Goal: Task Accomplishment & Management: Use online tool/utility

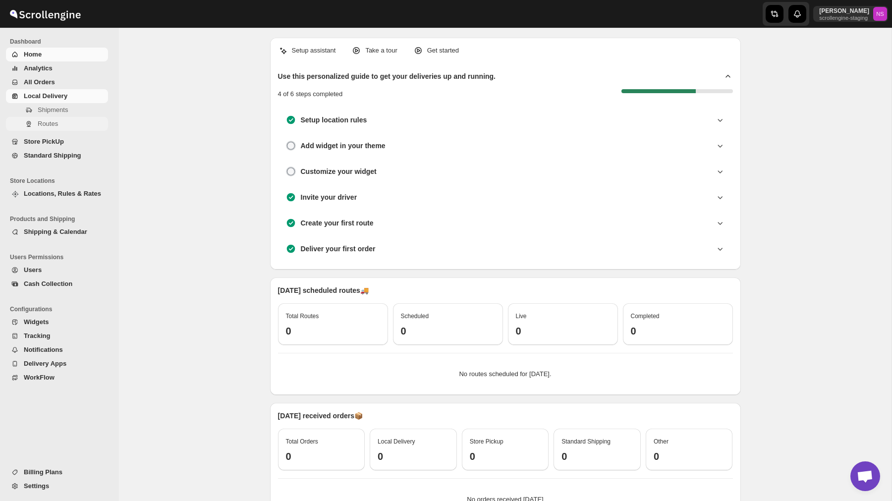
click at [61, 124] on span "Routes" at bounding box center [72, 124] width 68 height 10
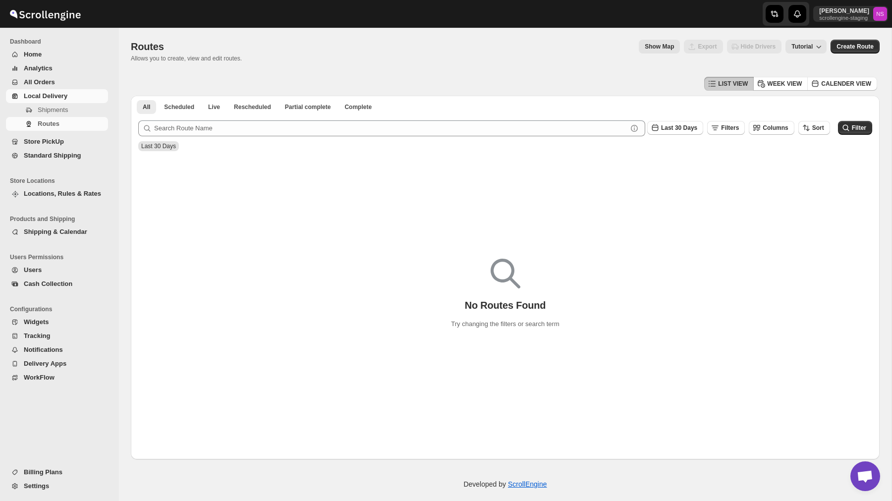
click at [65, 82] on span "All Orders" at bounding box center [65, 82] width 82 height 10
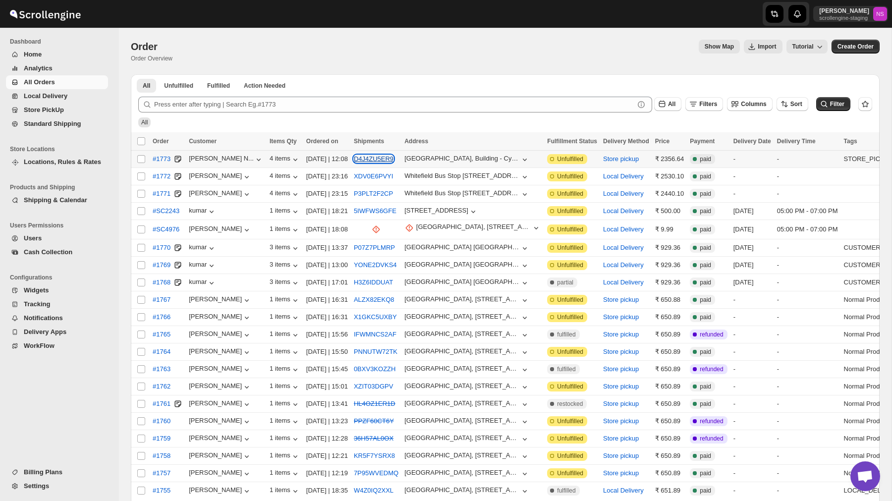
click at [386, 159] on button "D4J4ZU5ER9" at bounding box center [374, 158] width 40 height 7
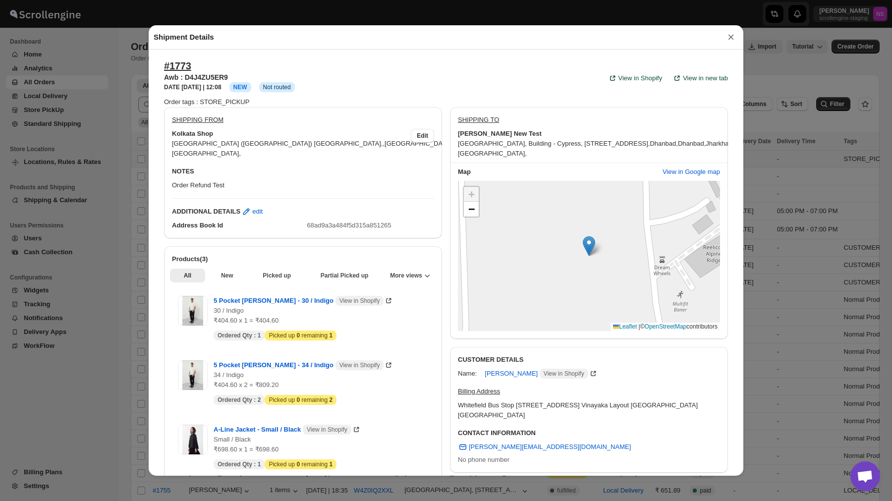
click at [731, 42] on button "×" at bounding box center [731, 37] width 15 height 14
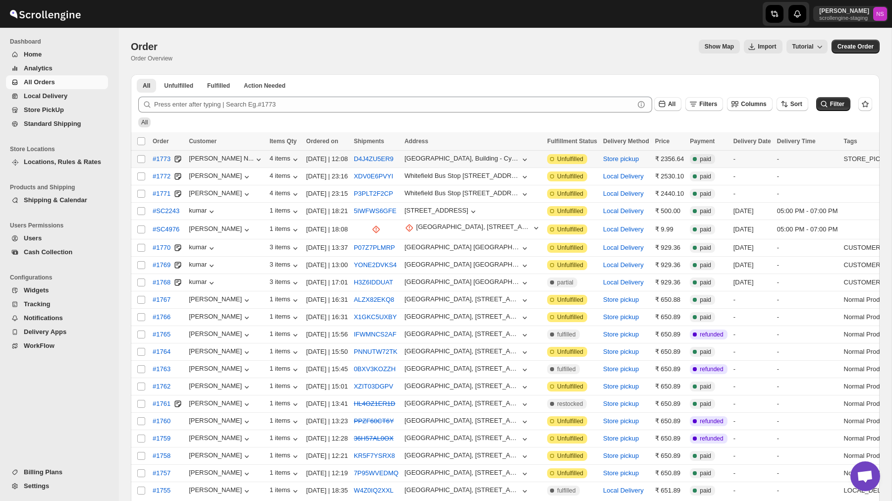
click at [69, 160] on span "Locations, Rules & Rates" at bounding box center [62, 161] width 77 height 7
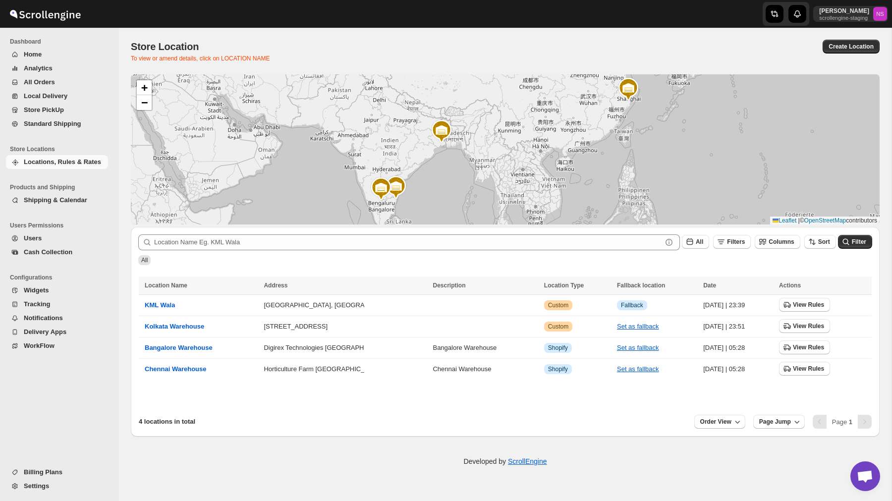
click at [74, 202] on span "Shipping & Calendar" at bounding box center [55, 199] width 63 height 7
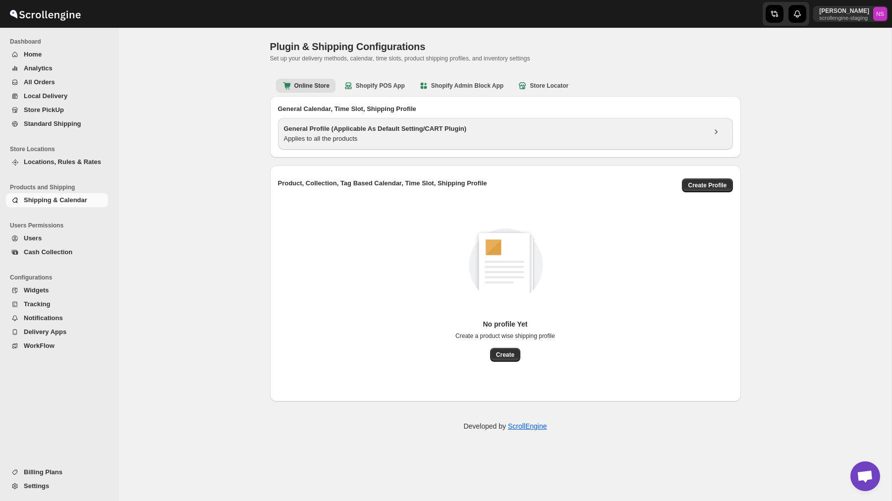
click at [468, 135] on div "Applies to all the products" at bounding box center [494, 139] width 421 height 10
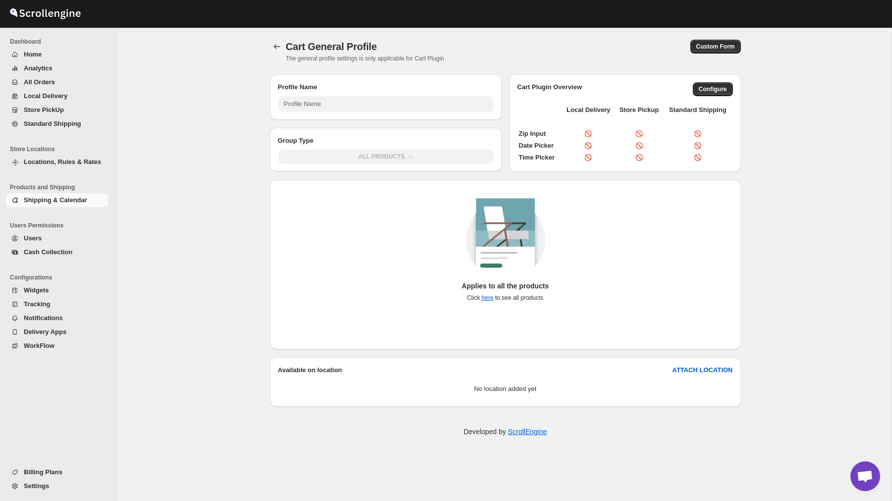
type input "General Profile (Applicable As Default Setting/CART Plugin)"
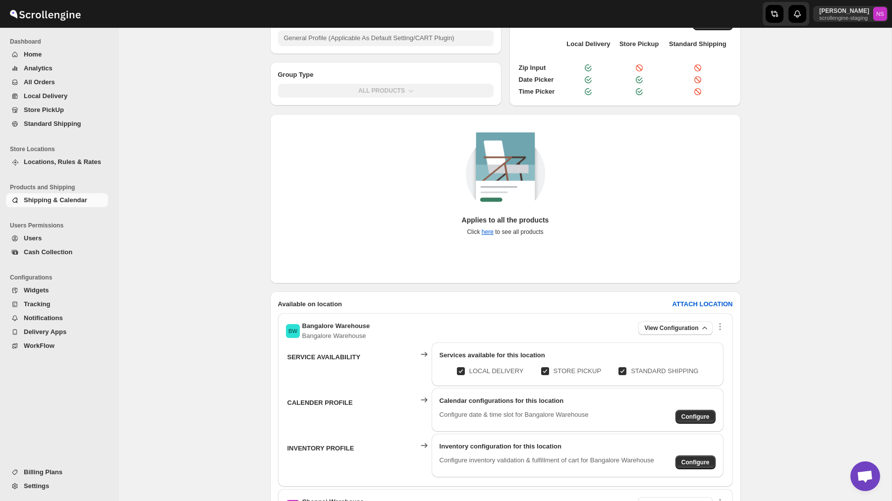
scroll to position [101, 0]
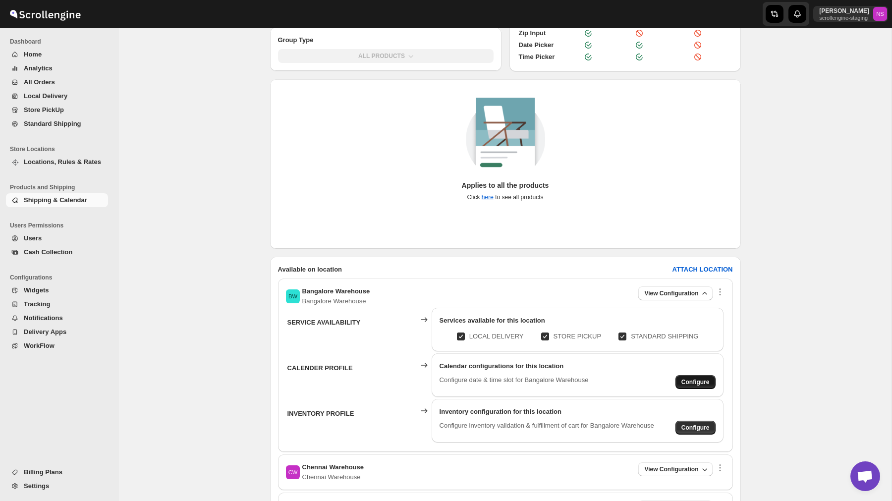
click at [688, 383] on span "Configure" at bounding box center [696, 382] width 28 height 8
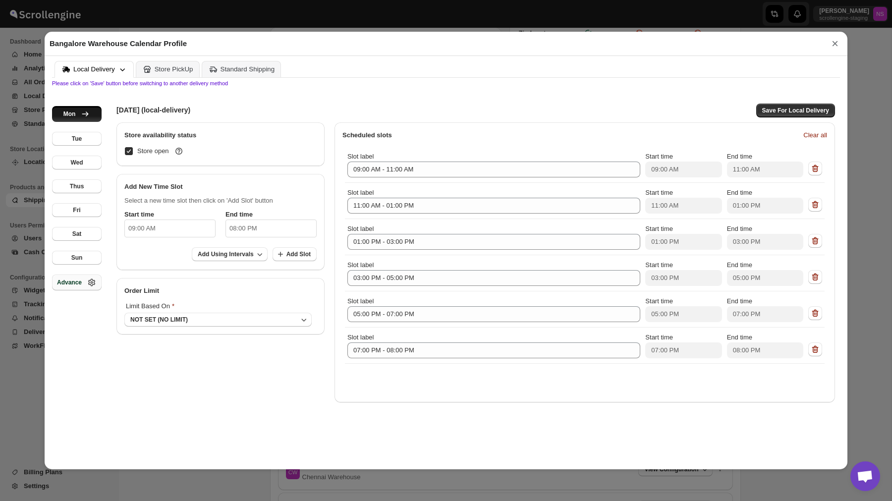
click at [82, 287] on div "Advance" at bounding box center [77, 283] width 40 height 10
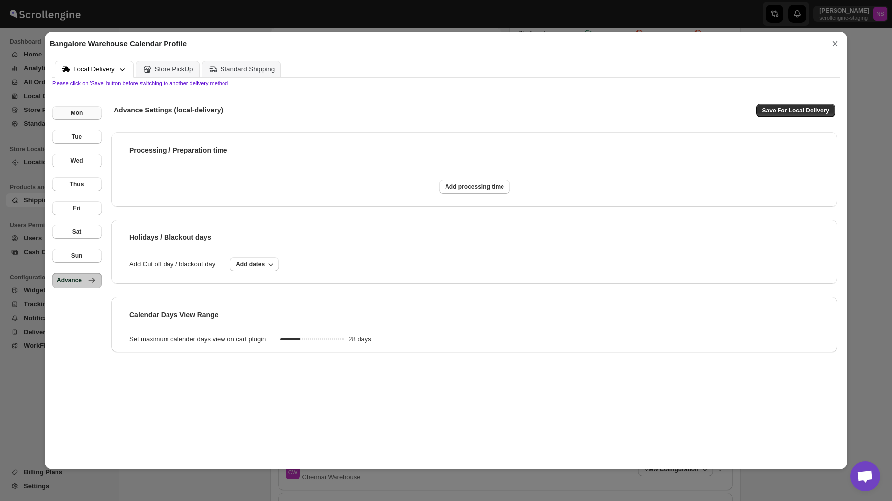
click at [85, 114] on button "Mon" at bounding box center [77, 113] width 50 height 14
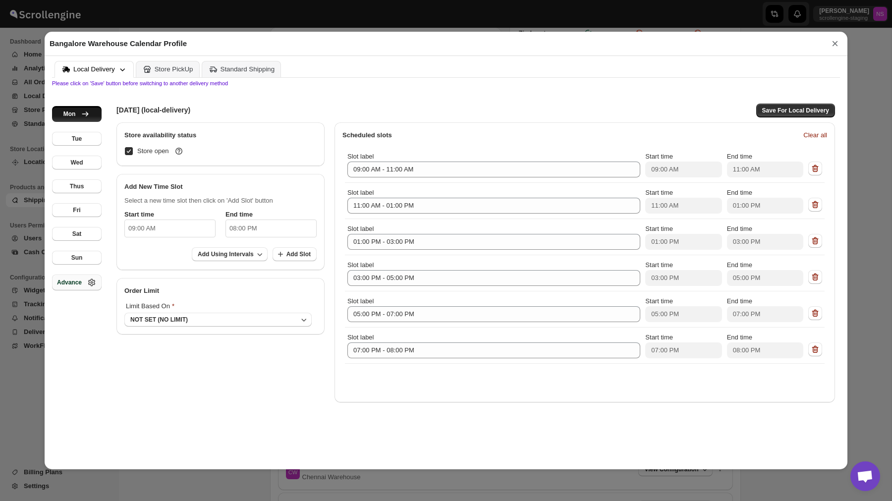
click at [89, 282] on icon "button" at bounding box center [91, 282] width 7 height 7
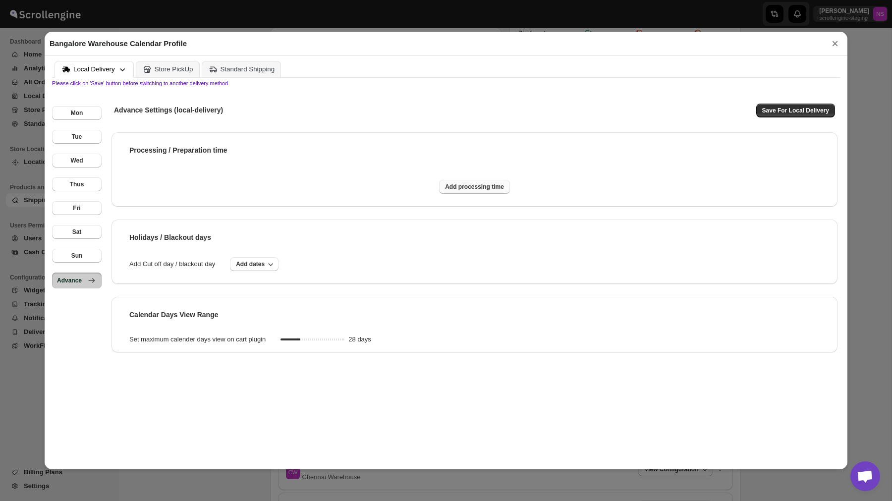
click at [487, 184] on span "Add processing time" at bounding box center [474, 187] width 59 height 8
select select "DAY"
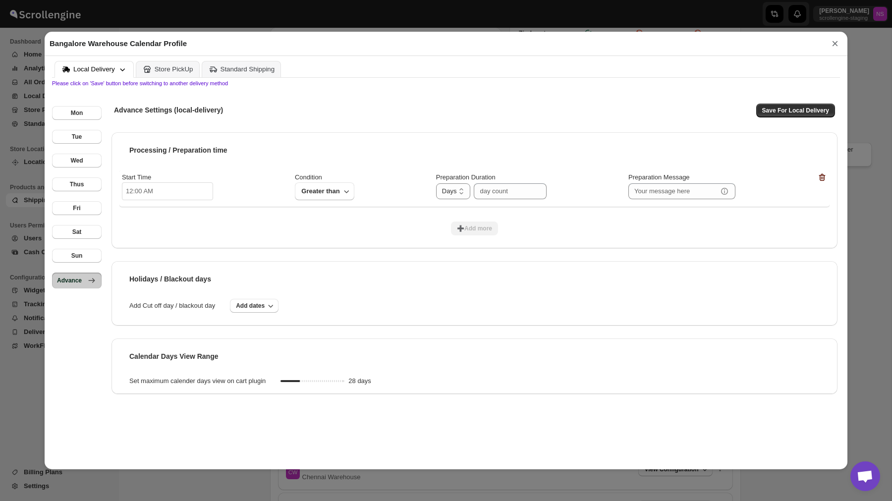
click at [825, 175] on icon "button" at bounding box center [822, 177] width 6 height 7
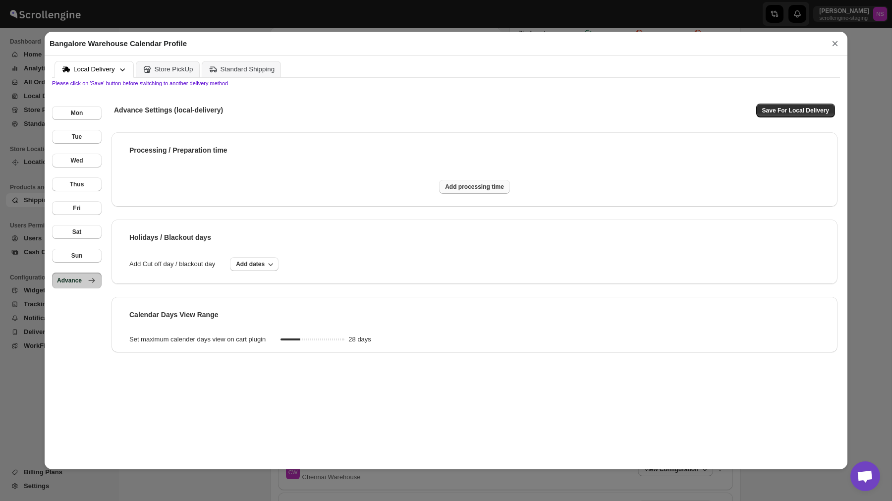
click at [488, 186] on span "Add processing time" at bounding box center [474, 187] width 59 height 8
select select "DAY"
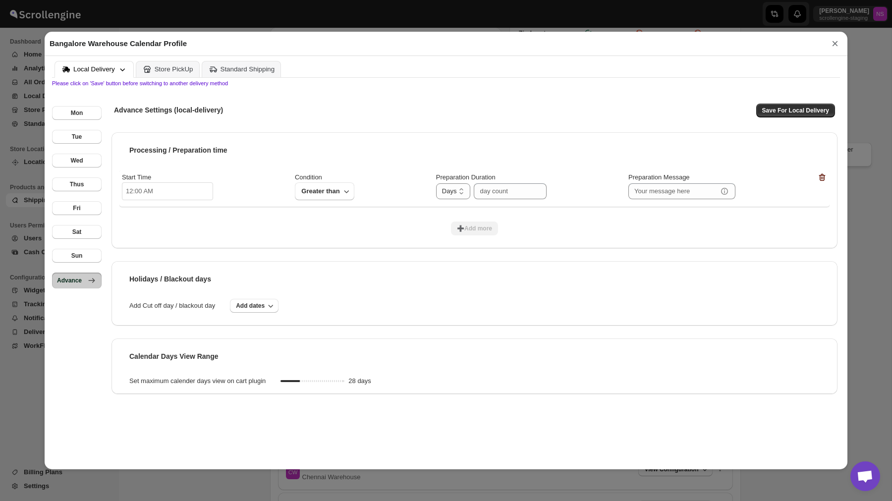
click at [821, 176] on icon "button" at bounding box center [823, 178] width 10 height 10
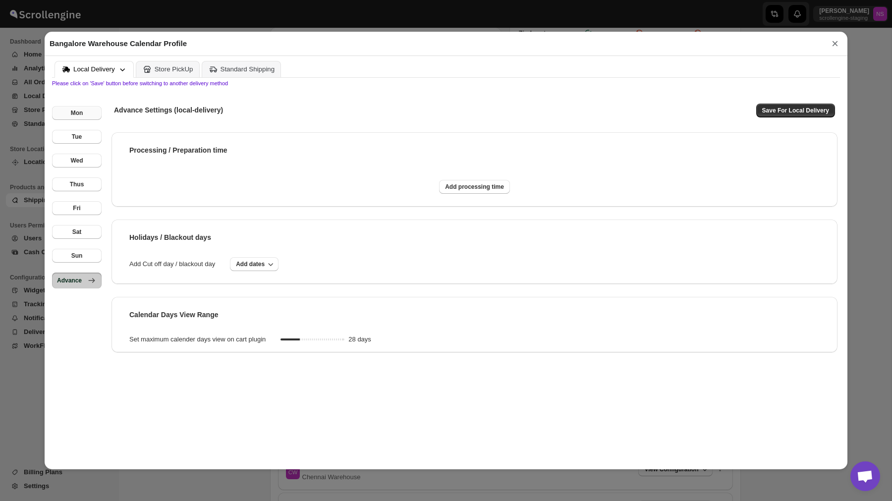
click at [67, 114] on button "Mon" at bounding box center [77, 113] width 50 height 14
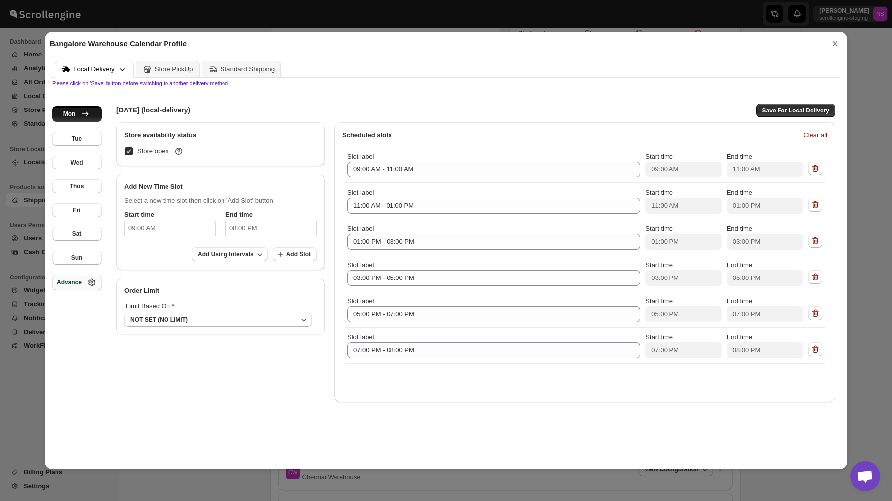
click at [72, 130] on div "Mon Tue Wed Thus Fri Sat Sun Advance" at bounding box center [77, 274] width 50 height 376
click at [80, 135] on div "Tue" at bounding box center [77, 139] width 10 height 8
click at [80, 156] on button "Wed" at bounding box center [77, 163] width 50 height 14
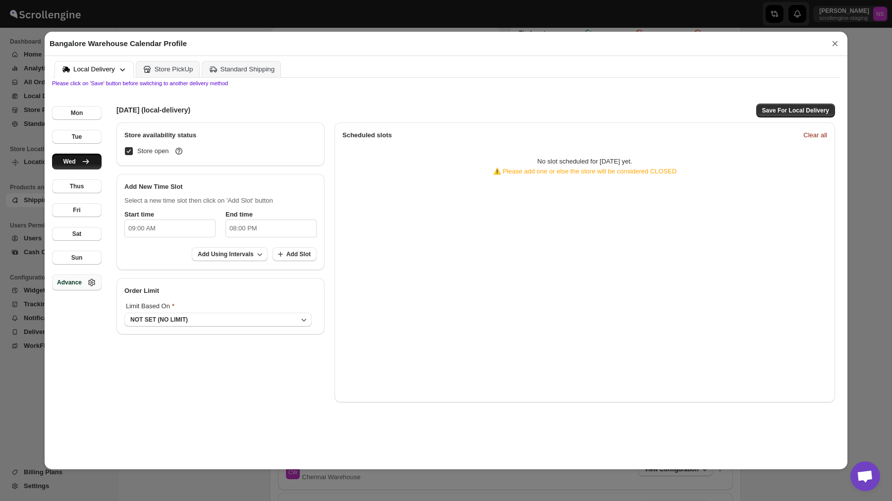
click at [78, 197] on div "Mon Tue Wed Thus Fri Sat Sun Advance" at bounding box center [77, 274] width 50 height 376
click at [76, 190] on div "Thus" at bounding box center [77, 186] width 14 height 8
click at [78, 220] on div "Mon Tue Wed Thus Fri Sat Sun Advance" at bounding box center [77, 274] width 50 height 376
click at [77, 210] on div "Fri" at bounding box center [76, 210] width 7 height 8
click at [77, 231] on div "Sat" at bounding box center [76, 234] width 9 height 8
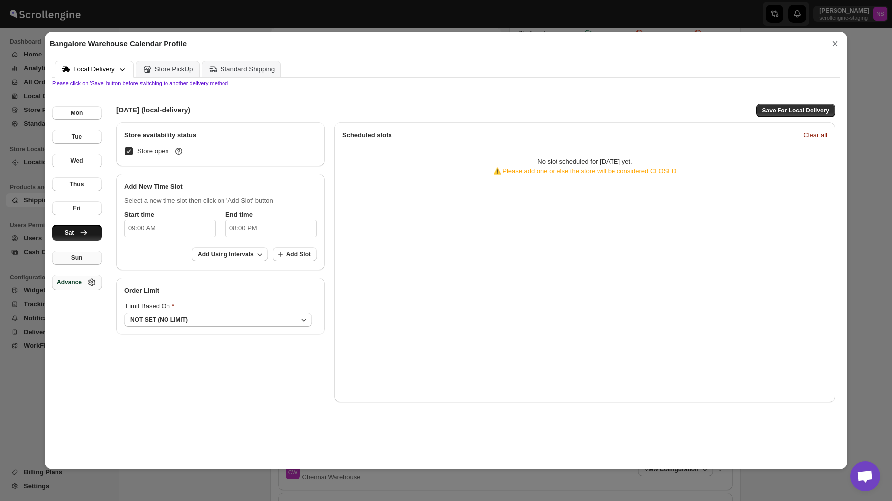
click at [73, 258] on div "Sun" at bounding box center [76, 258] width 11 height 8
checkbox input "false"
click at [69, 282] on div "Advance" at bounding box center [69, 283] width 25 height 8
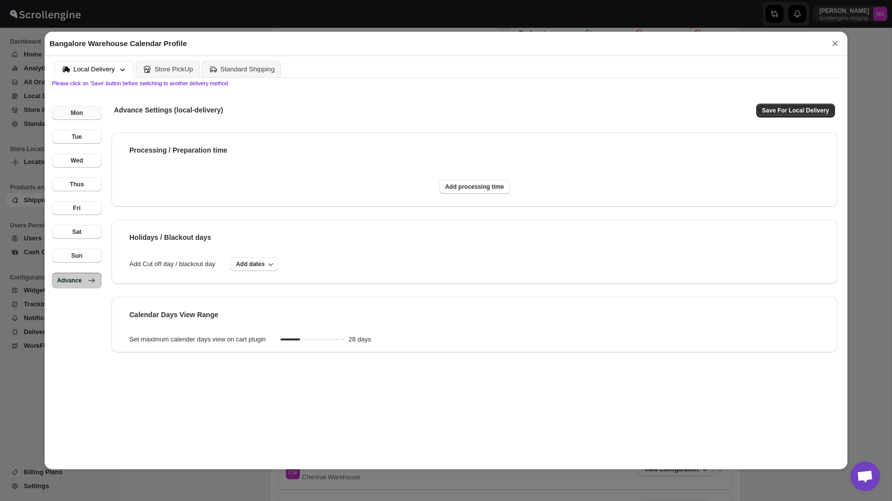
click at [78, 114] on div "Mon" at bounding box center [77, 113] width 12 height 8
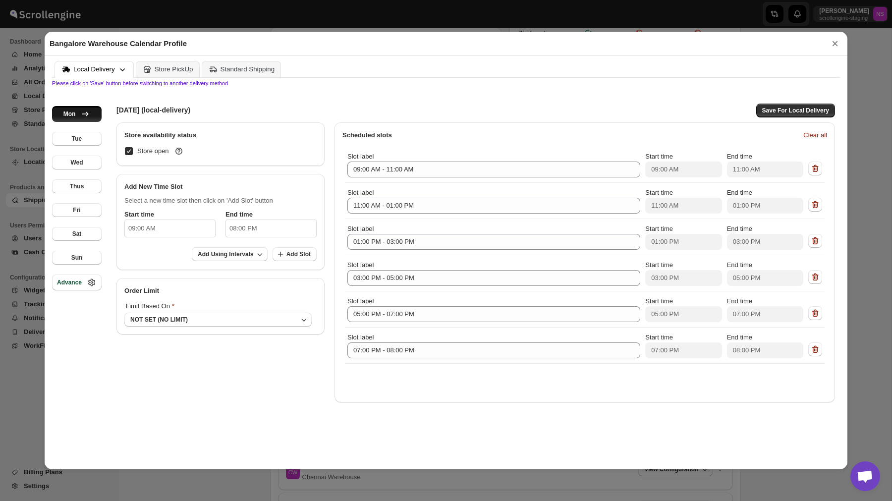
click at [834, 51] on div "Bangalore Warehouse Calendar Profile ×" at bounding box center [446, 44] width 803 height 24
click at [834, 47] on button "×" at bounding box center [835, 44] width 15 height 14
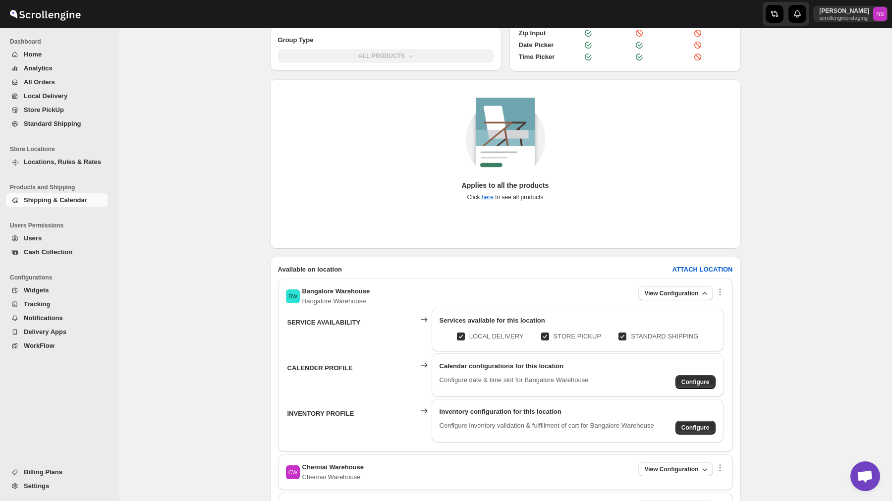
click at [59, 474] on span "Billing Plans" at bounding box center [43, 472] width 39 height 7
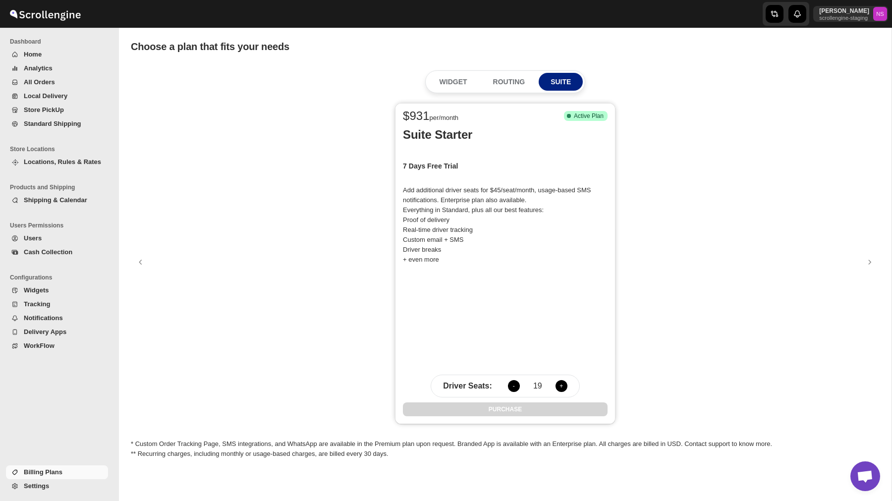
click at [71, 200] on span "Shipping & Calendar" at bounding box center [55, 199] width 63 height 7
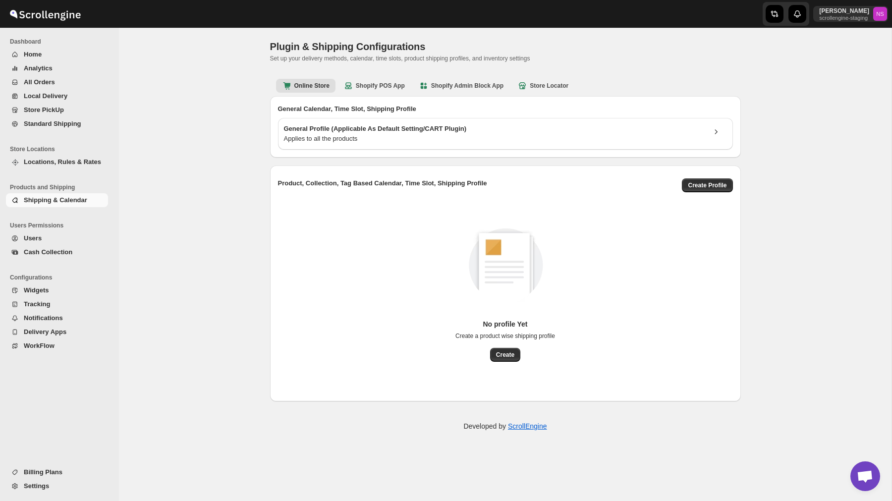
click at [50, 468] on span "Billing Plans" at bounding box center [65, 473] width 82 height 10
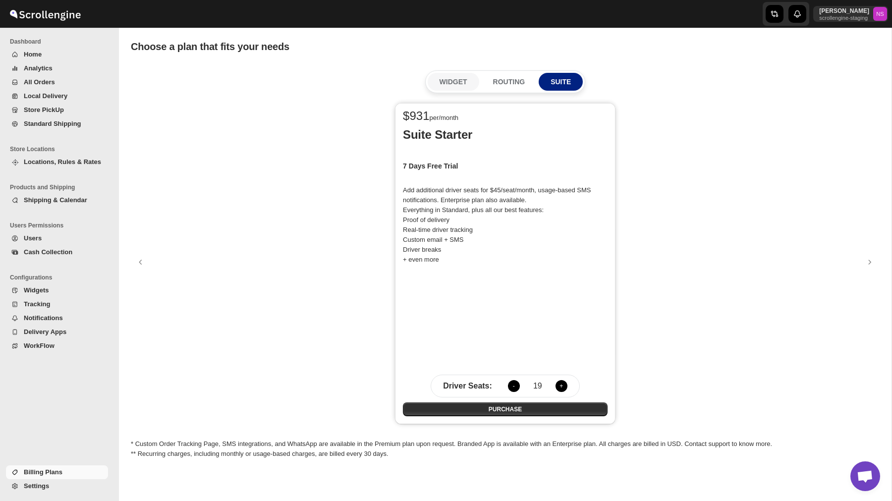
click at [461, 74] on button "WIDGET" at bounding box center [454, 82] width 52 height 18
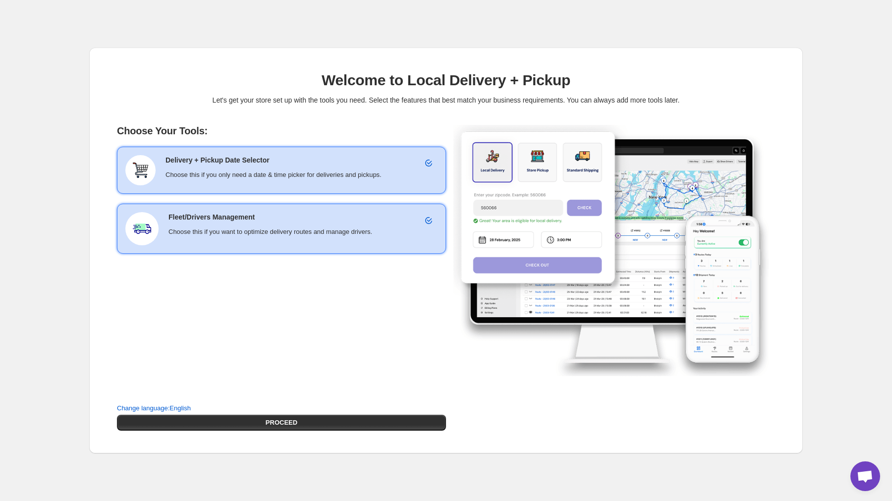
click at [258, 204] on div "Fleet/Drivers Management Choose this if you want to optimize delivery routes an…" at bounding box center [281, 229] width 329 height 50
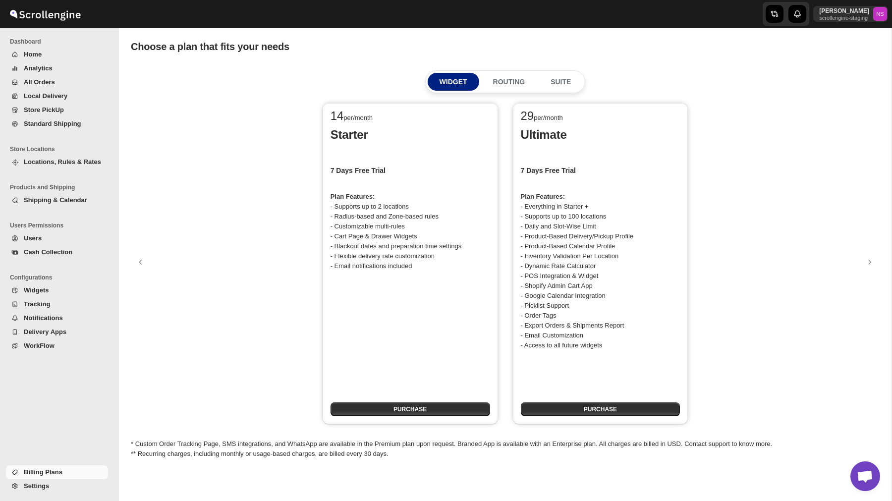
click at [59, 59] on span "Home" at bounding box center [65, 55] width 82 height 10
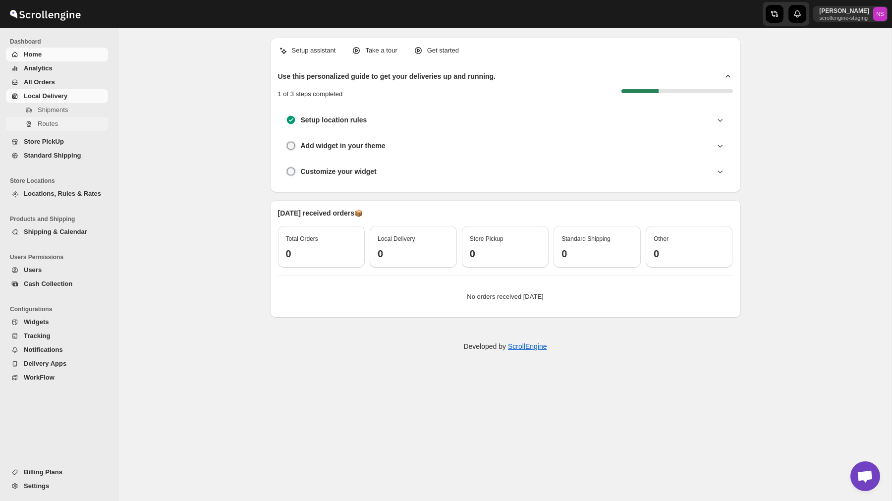
click at [56, 127] on span "Routes" at bounding box center [48, 123] width 20 height 7
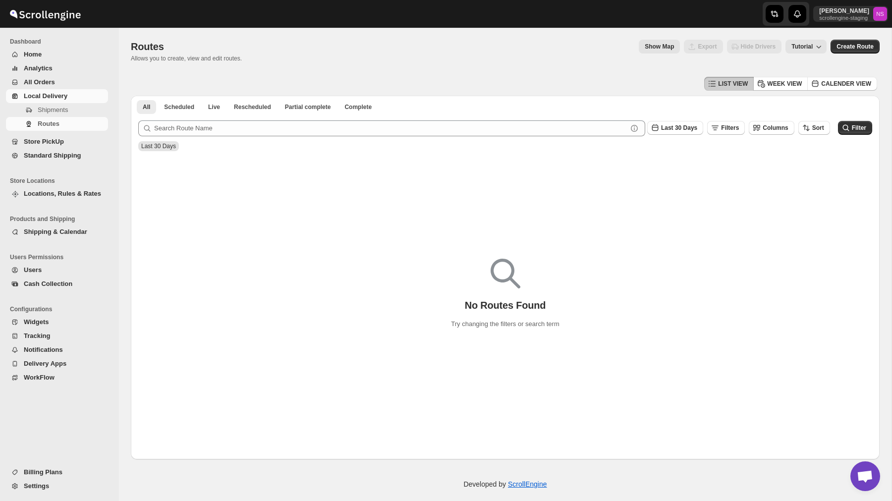
click at [753, 50] on div "Hide Drivers" at bounding box center [754, 47] width 55 height 14
click at [856, 48] on span "Create Route" at bounding box center [855, 47] width 37 height 8
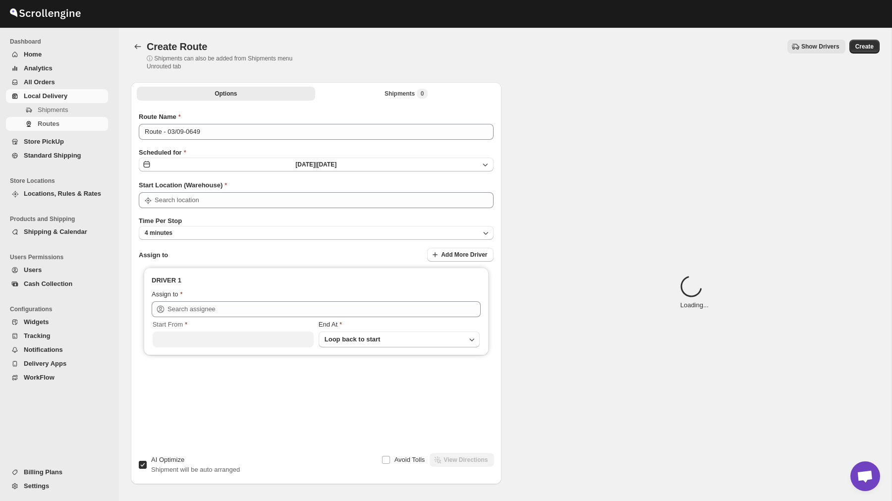
type input "Bangalore Warehouse"
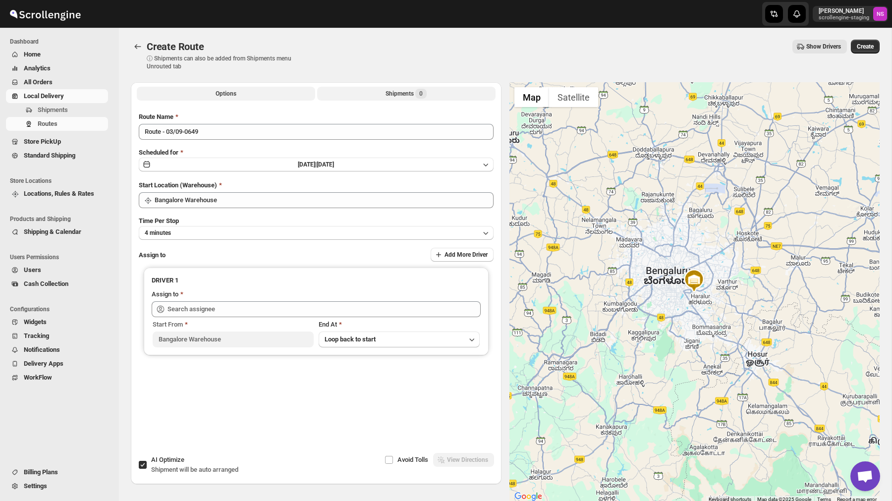
click at [402, 89] on div "Shipments 0" at bounding box center [406, 94] width 41 height 10
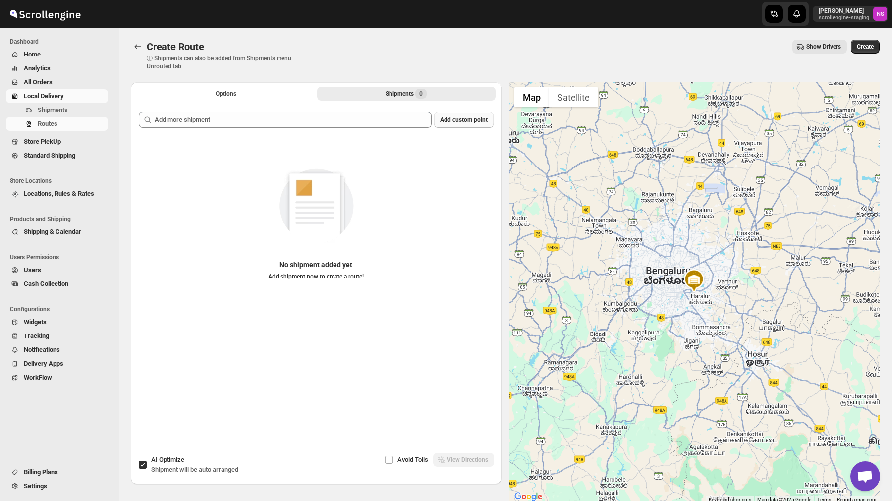
click at [461, 124] on button "Add custom point" at bounding box center [463, 120] width 59 height 16
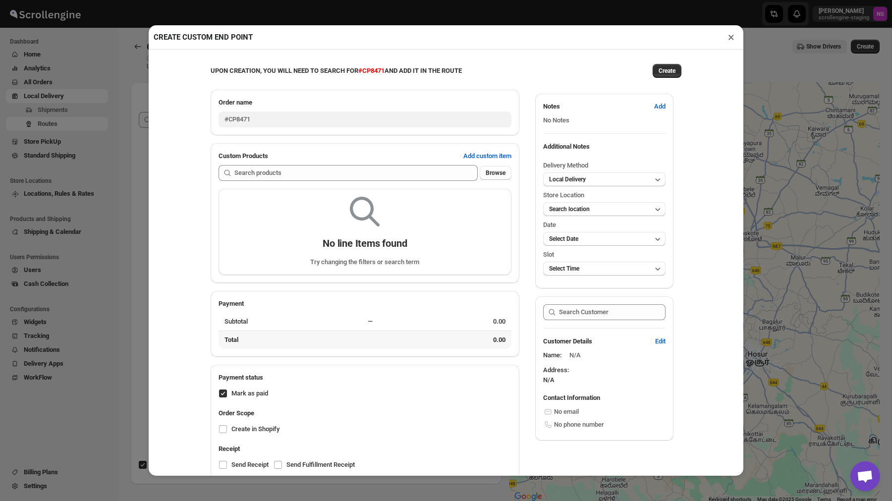
click at [732, 34] on button "×" at bounding box center [731, 37] width 14 height 14
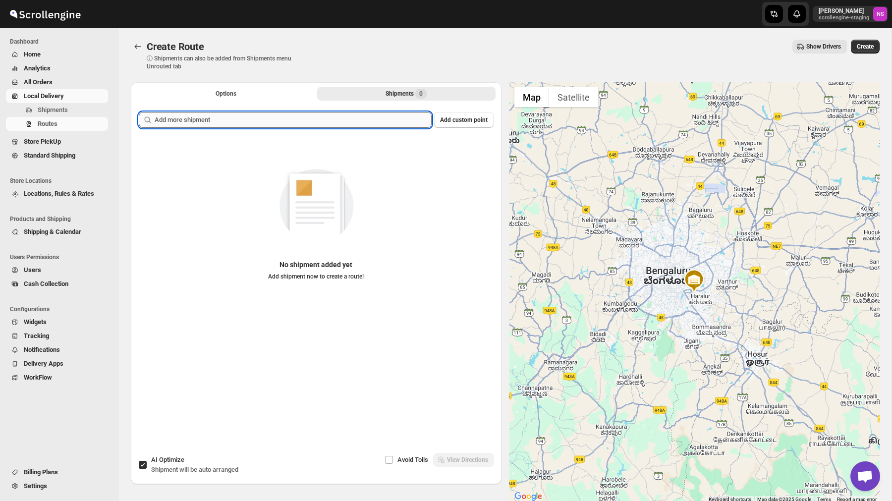
click at [349, 119] on input "text" at bounding box center [293, 120] width 277 height 16
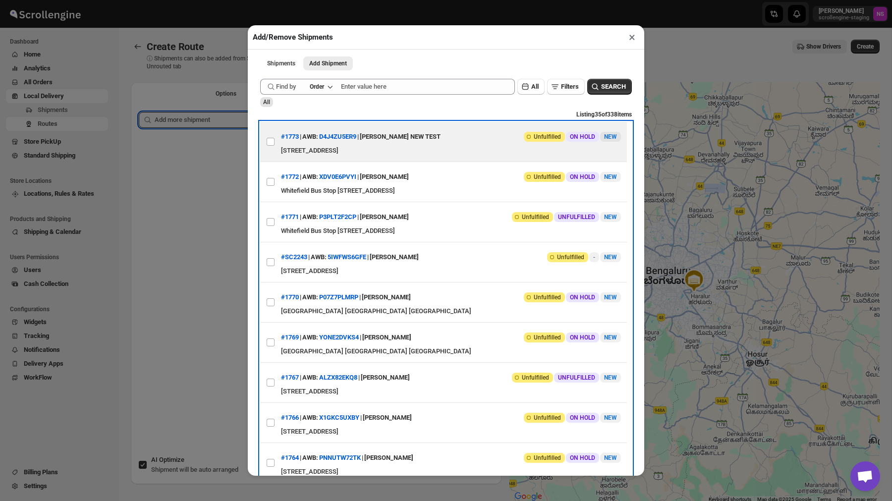
click at [305, 145] on div "#1773 | AWB: D4J4ZU5ER9 | [PERSON_NAME] NEW TEST" at bounding box center [361, 137] width 160 height 18
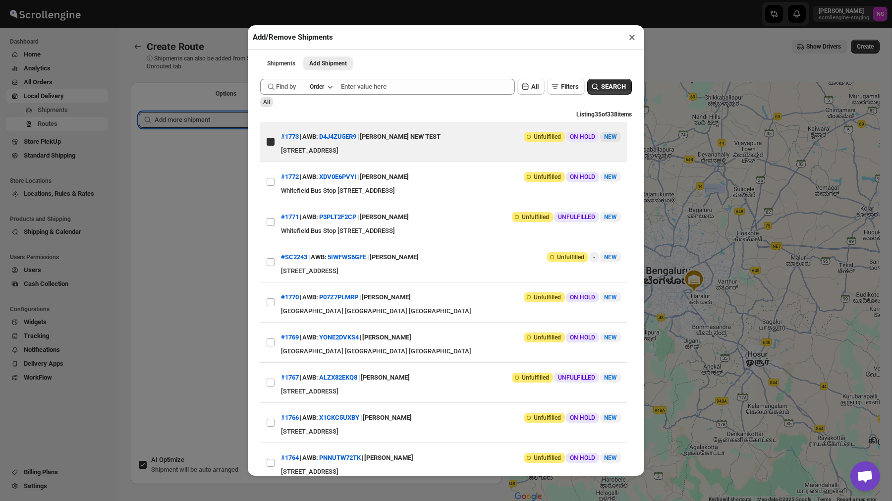
checkbox input "true"
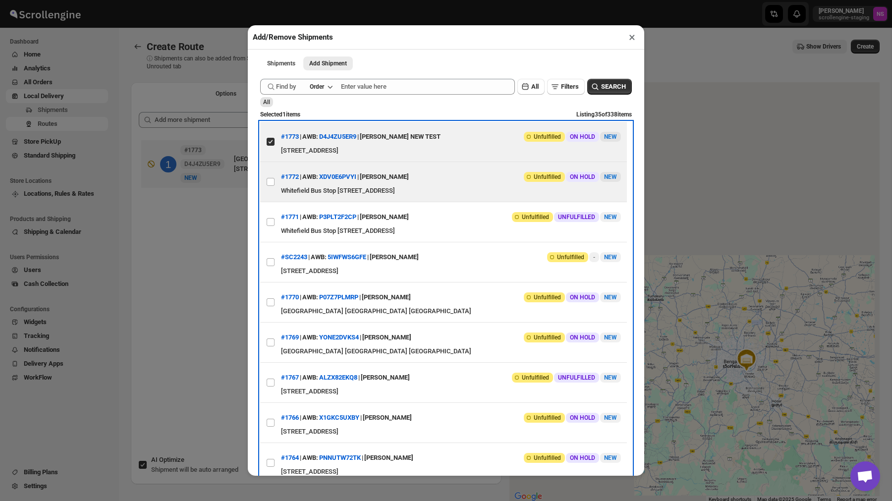
click at [309, 196] on div "Whitefield Bus Stop [STREET_ADDRESS]" at bounding box center [451, 191] width 340 height 10
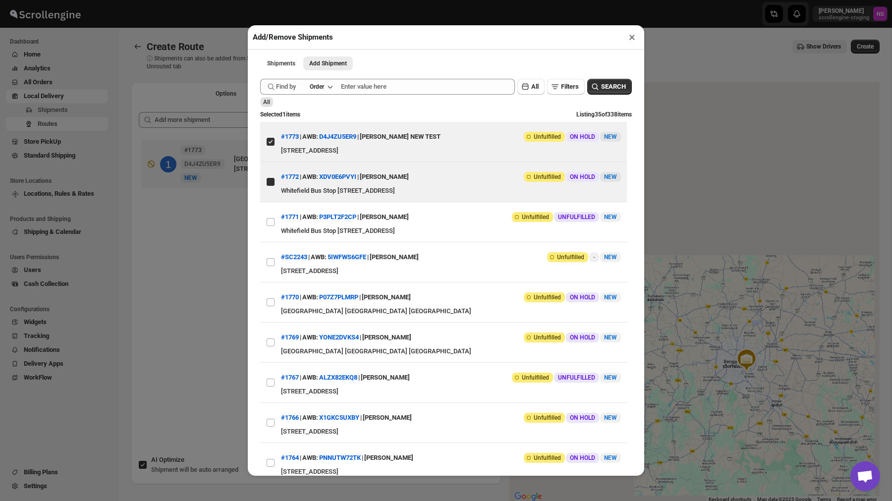
checkbox input "true"
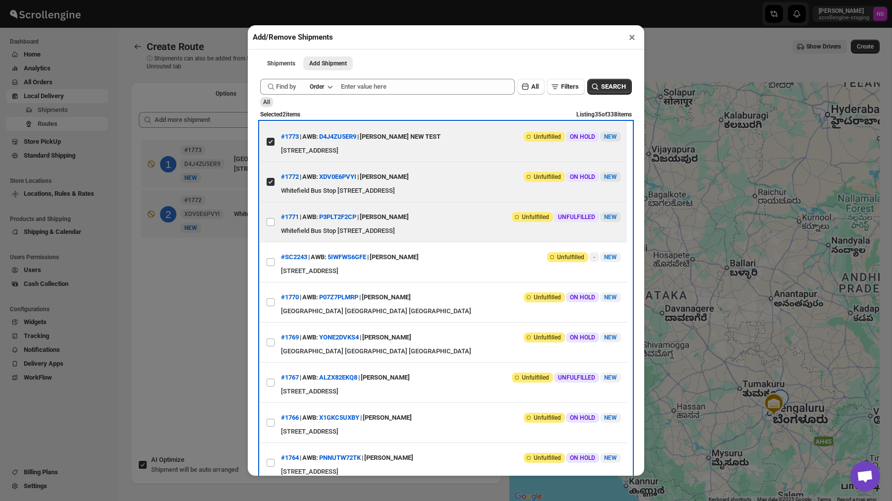
click at [309, 236] on div "Whitefield Bus Stop [STREET_ADDRESS]" at bounding box center [451, 231] width 340 height 10
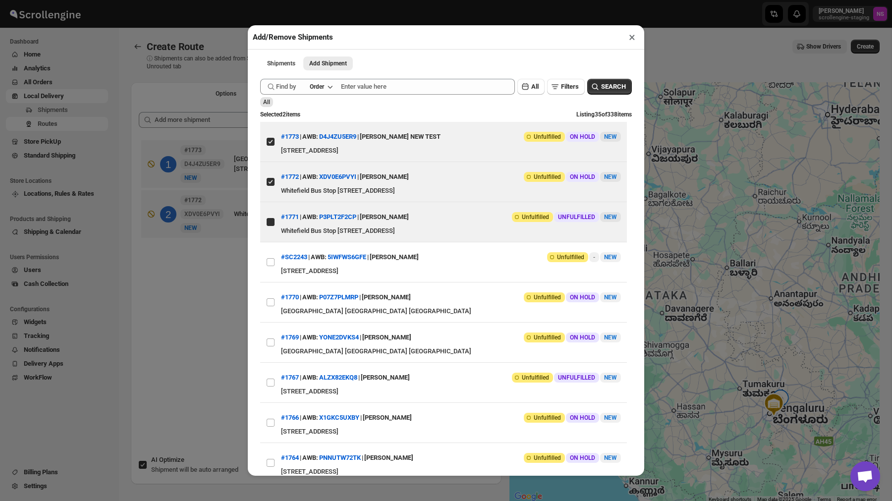
checkbox input "true"
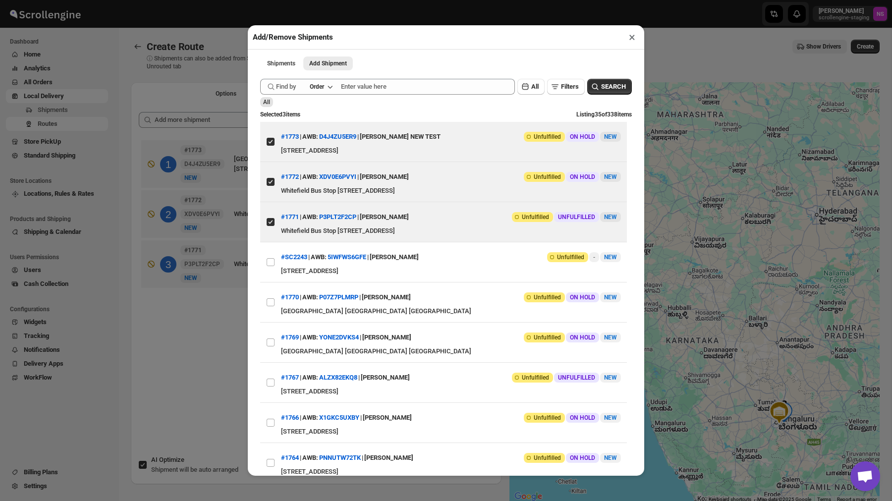
click at [634, 33] on button "×" at bounding box center [632, 37] width 14 height 14
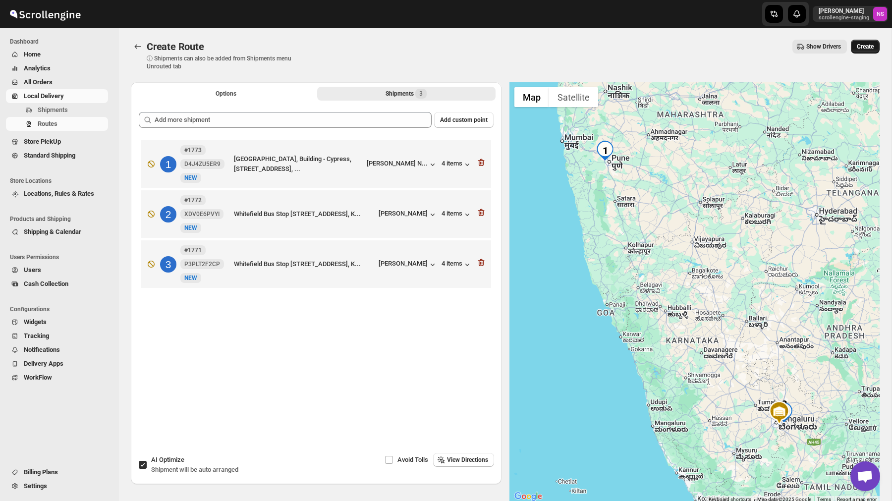
click at [861, 47] on span "Create" at bounding box center [865, 47] width 17 height 8
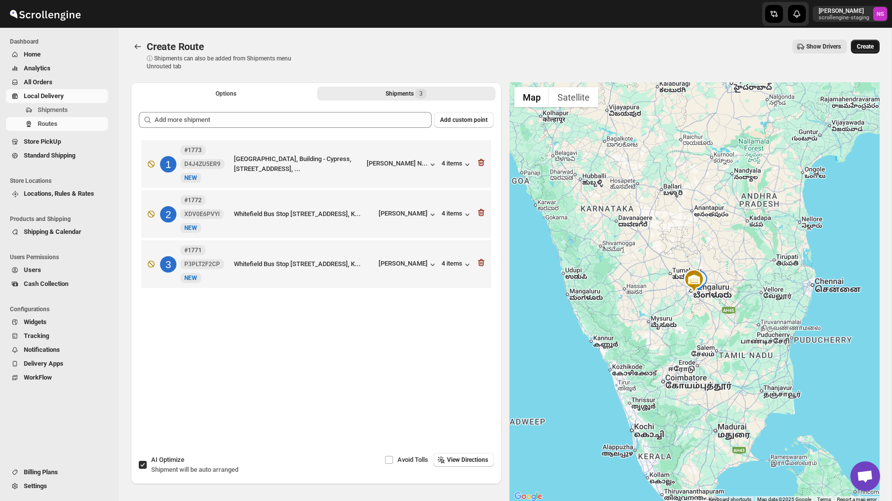
click at [863, 46] on span "Create" at bounding box center [865, 47] width 17 height 8
click at [862, 46] on span "Create" at bounding box center [865, 47] width 17 height 8
click at [140, 42] on icon "Routes" at bounding box center [138, 47] width 10 height 10
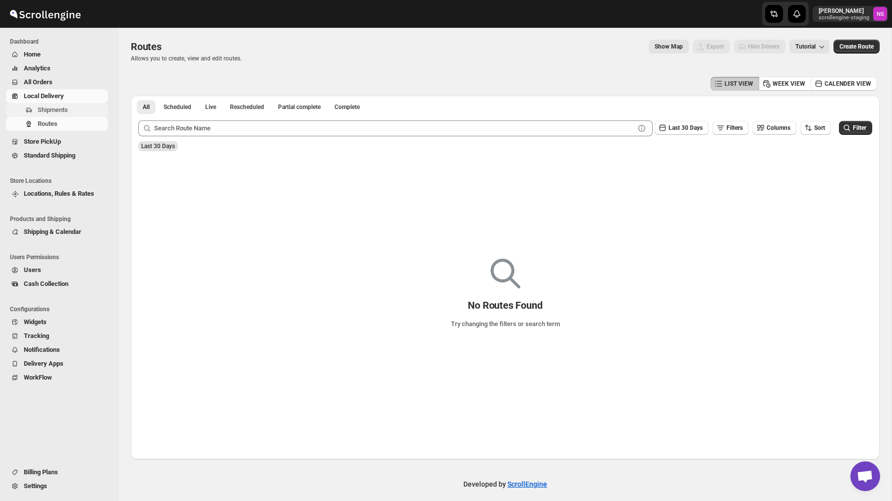
click at [52, 108] on span "Shipments" at bounding box center [53, 109] width 30 height 7
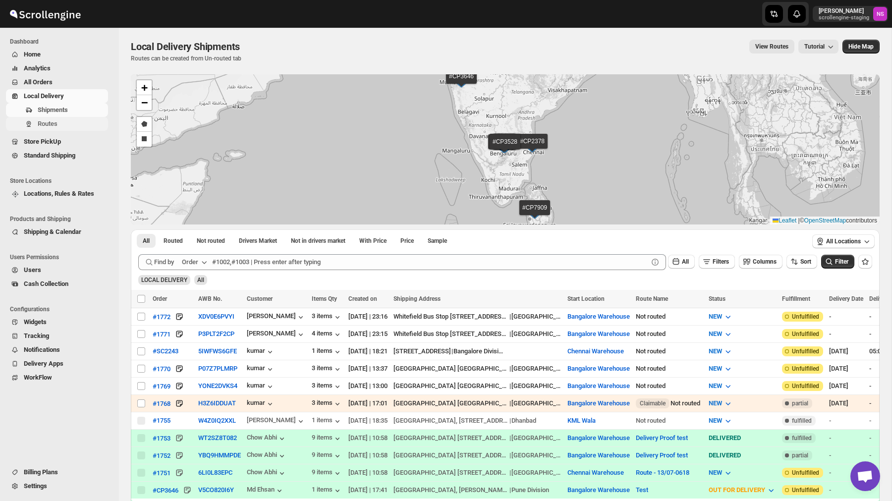
click at [62, 128] on span "Routes" at bounding box center [72, 124] width 68 height 10
